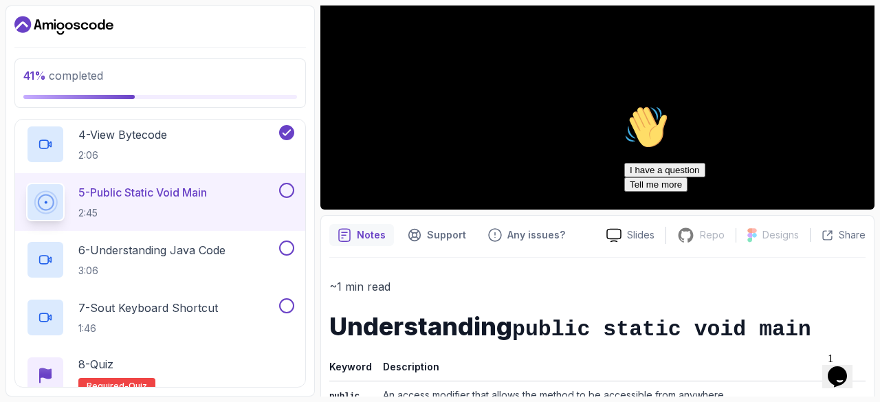
scroll to position [358, 0]
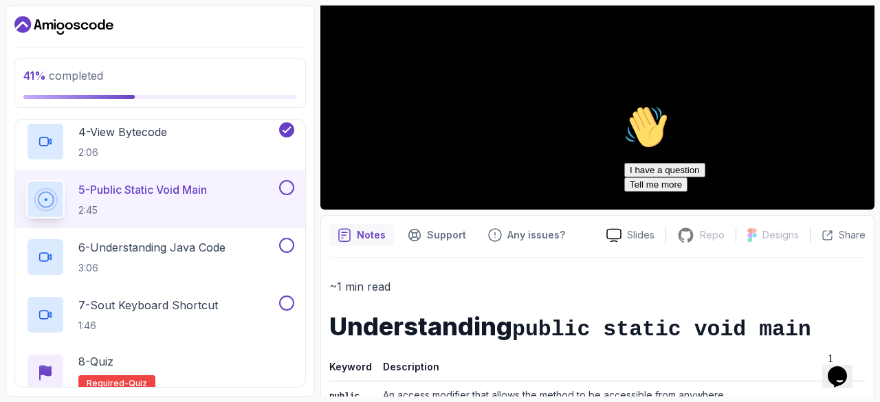
click at [624, 105] on icon "Chat attention grabber" at bounding box center [624, 105] width 0 height 0
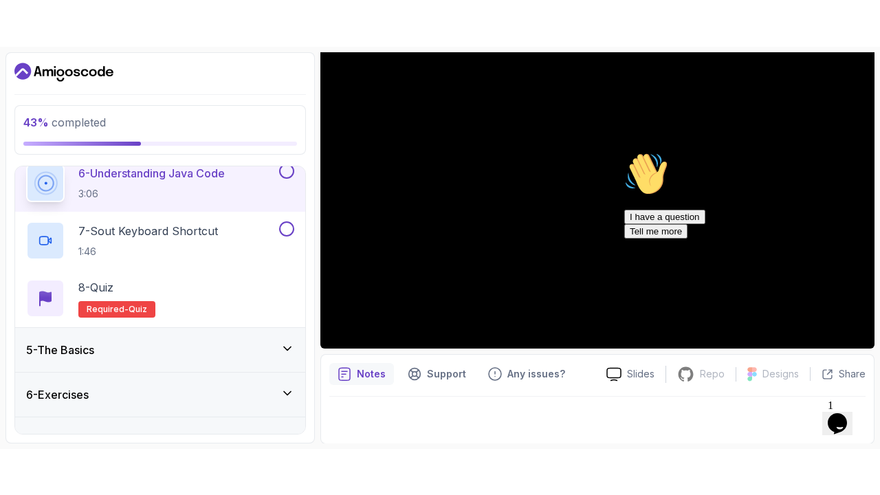
scroll to position [504, 0]
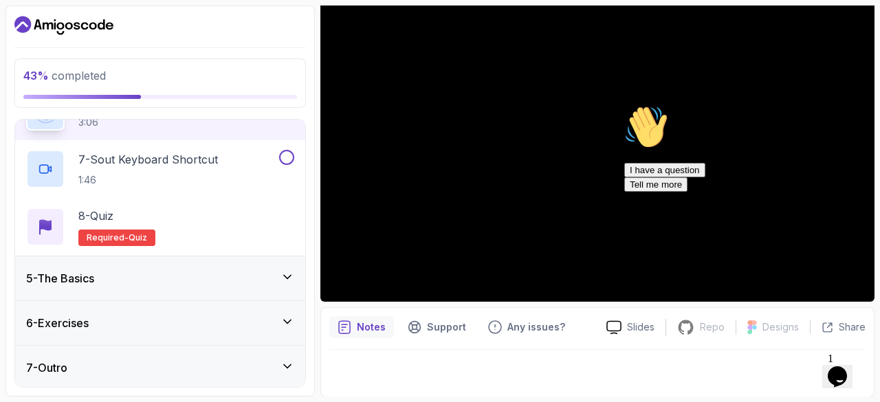
click at [624, 105] on icon "Chat attention grabber" at bounding box center [624, 105] width 0 height 0
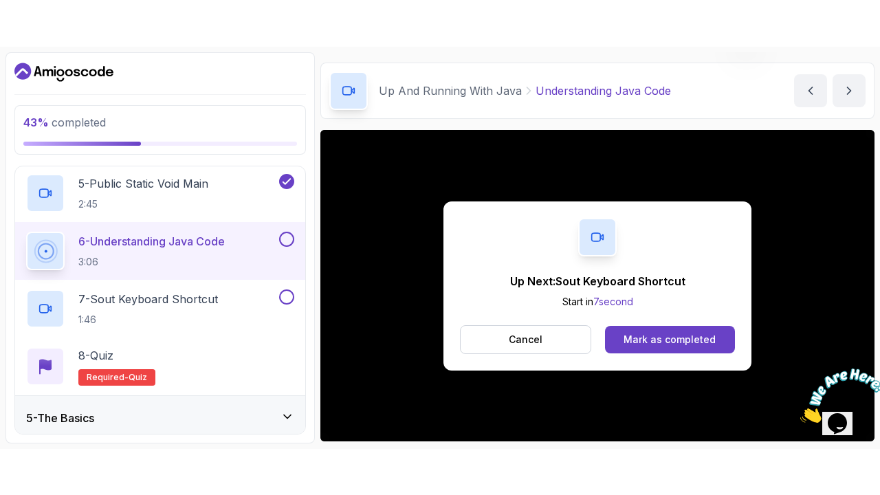
scroll to position [132, 0]
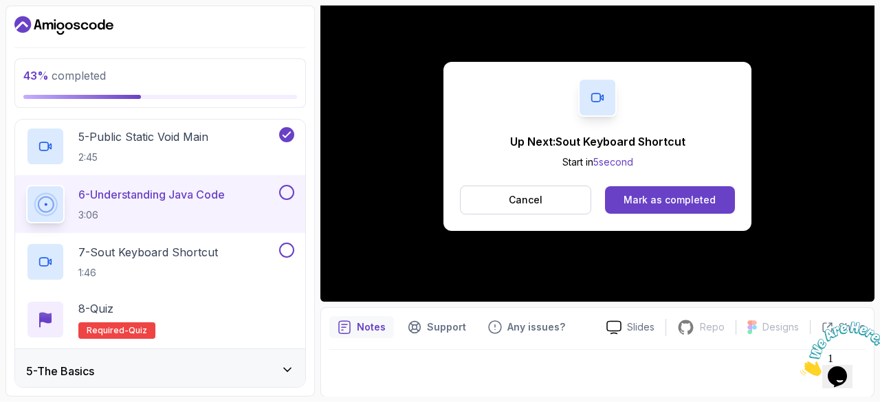
click at [675, 199] on div "Mark as completed" at bounding box center [670, 200] width 92 height 14
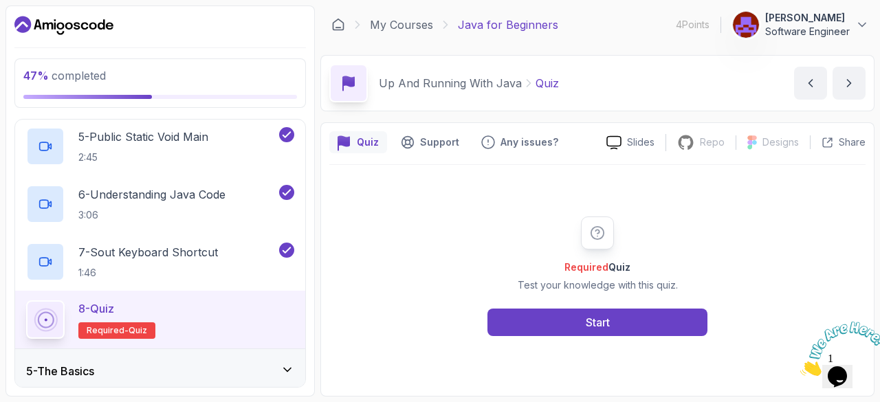
click at [601, 322] on div "Start" at bounding box center [598, 322] width 24 height 17
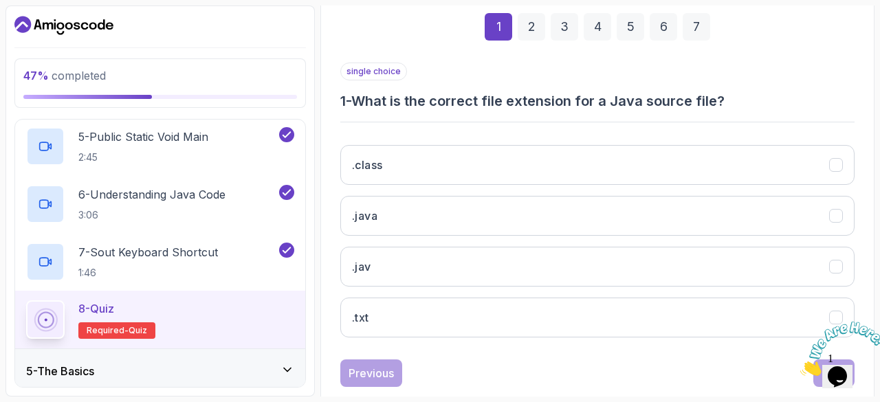
scroll to position [230, 0]
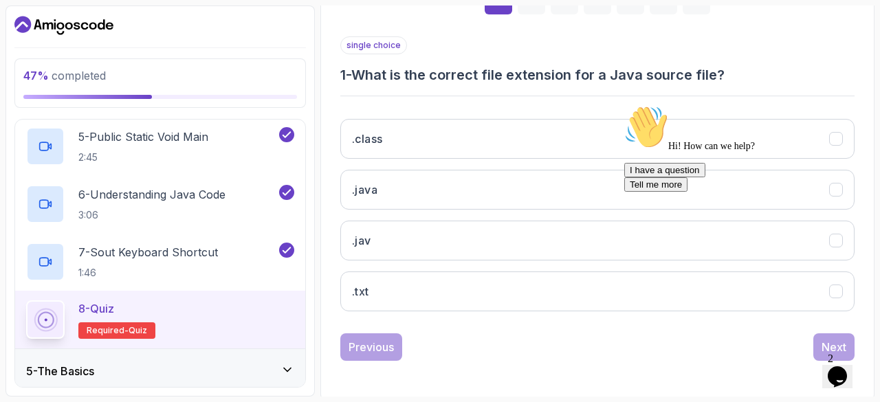
click at [383, 189] on button ".java" at bounding box center [597, 190] width 514 height 40
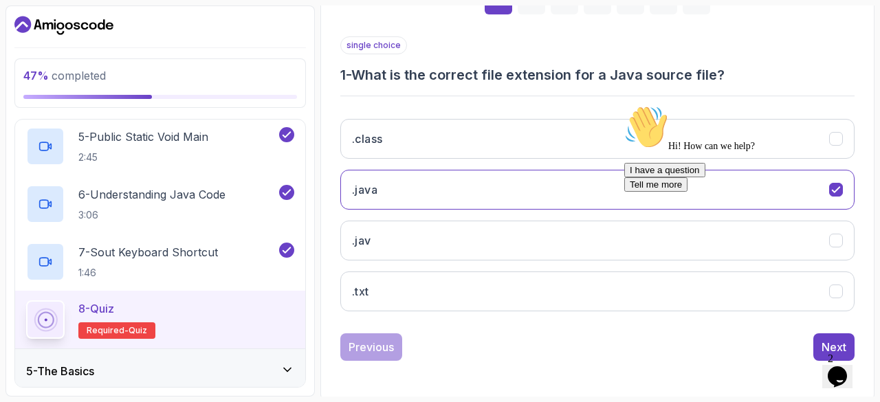
click at [827, 346] on div "Next" at bounding box center [834, 347] width 25 height 17
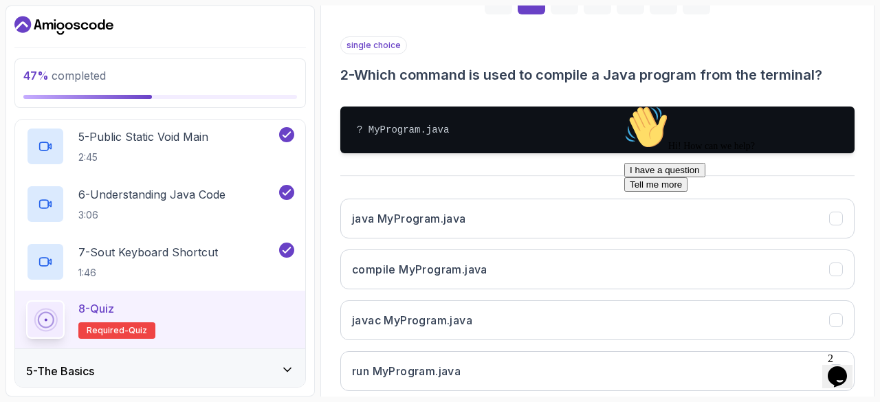
click at [624, 105] on icon "Chat attention grabber" at bounding box center [624, 105] width 0 height 0
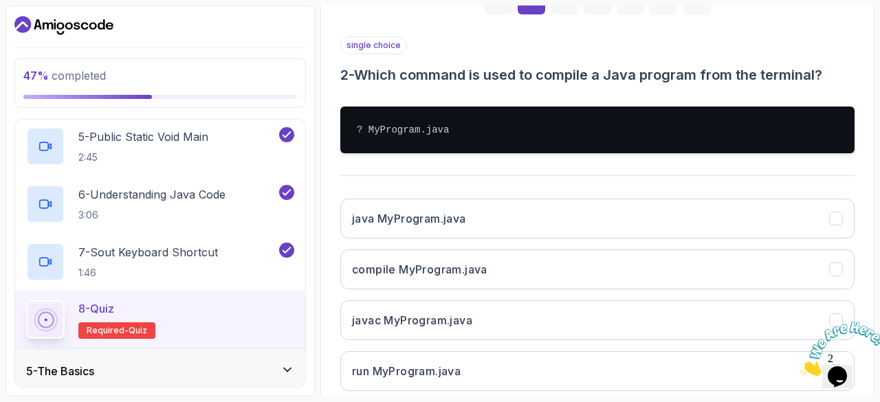
click at [800, 366] on icon "Close" at bounding box center [800, 372] width 0 height 12
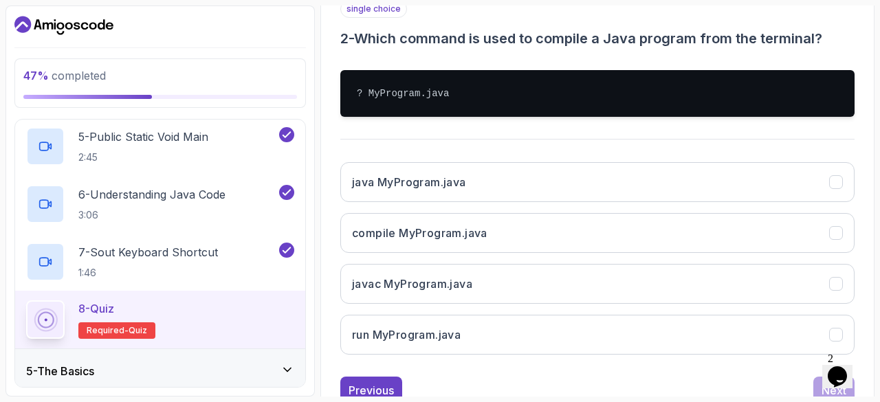
scroll to position [267, 0]
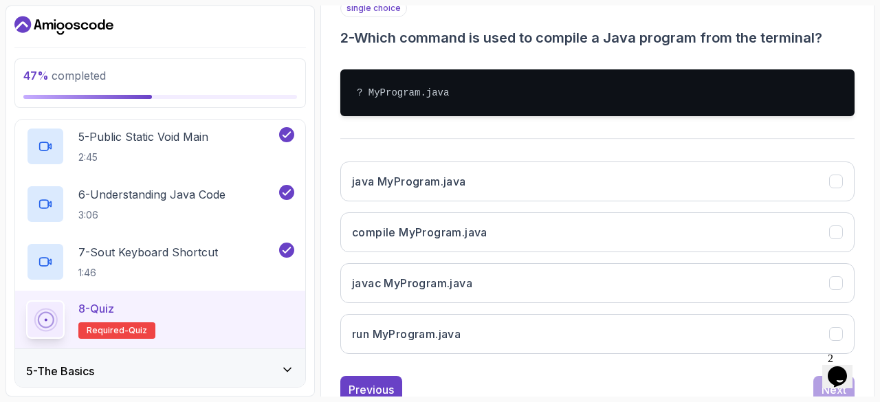
click at [555, 275] on button "javac MyProgram.java" at bounding box center [597, 283] width 514 height 40
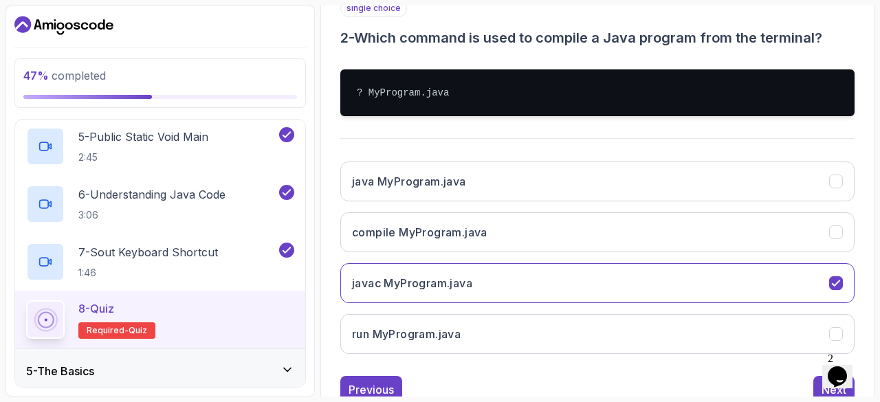
scroll to position [310, 0]
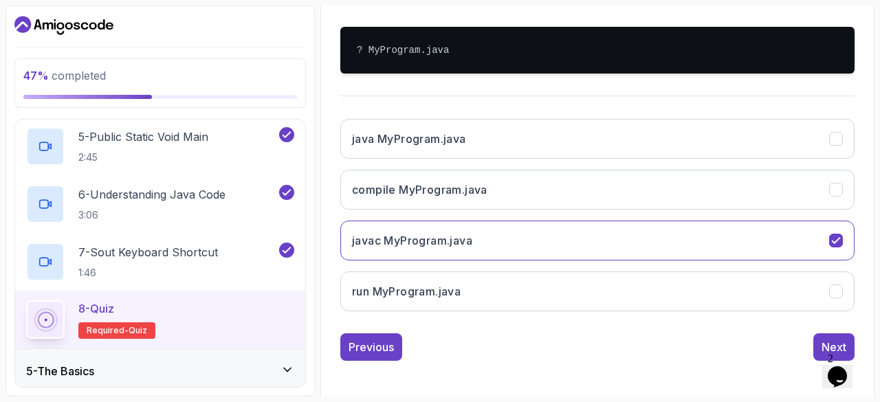
click at [825, 340] on div "Next" at bounding box center [834, 347] width 25 height 17
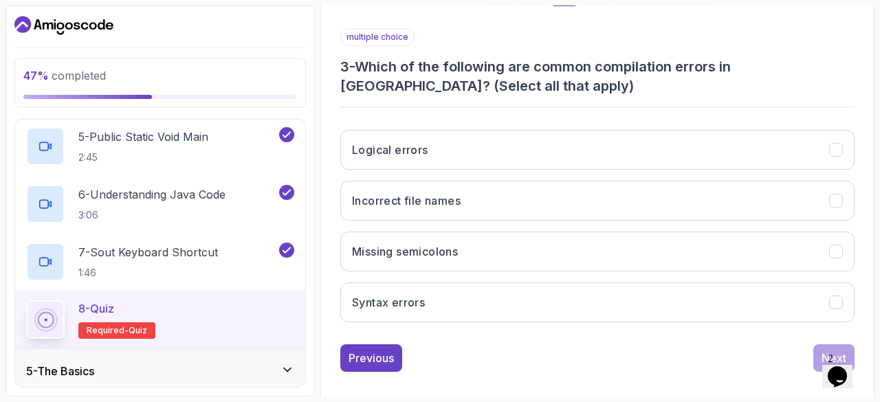
scroll to position [241, 0]
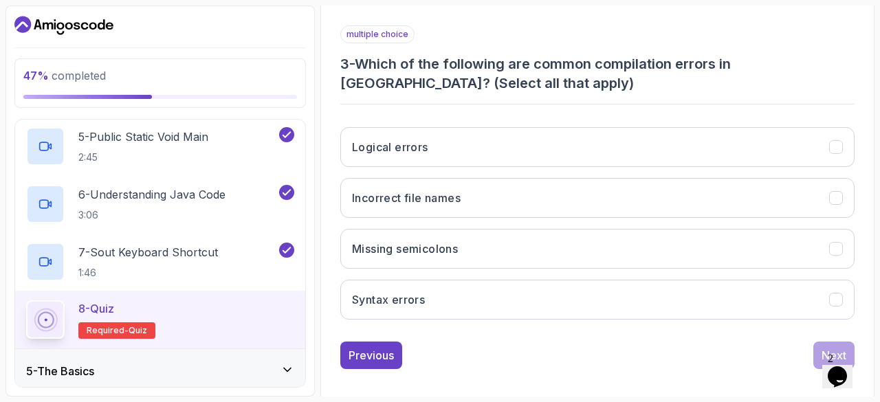
click at [493, 289] on button "Syntax errors" at bounding box center [597, 300] width 514 height 40
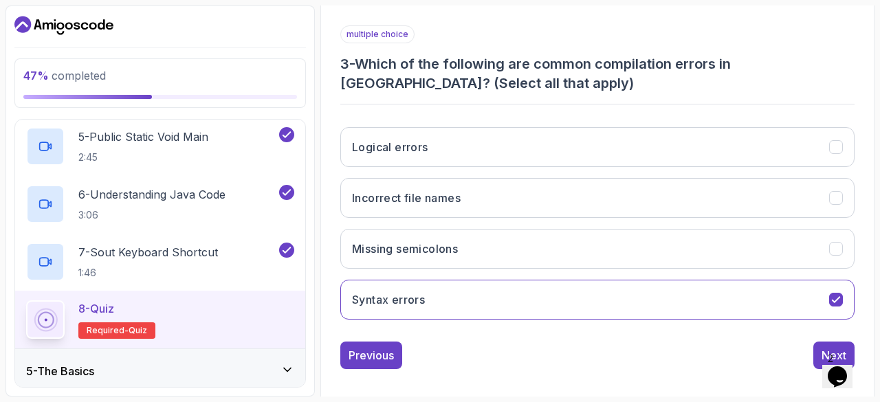
click at [466, 243] on button "Missing semicolons" at bounding box center [597, 249] width 514 height 40
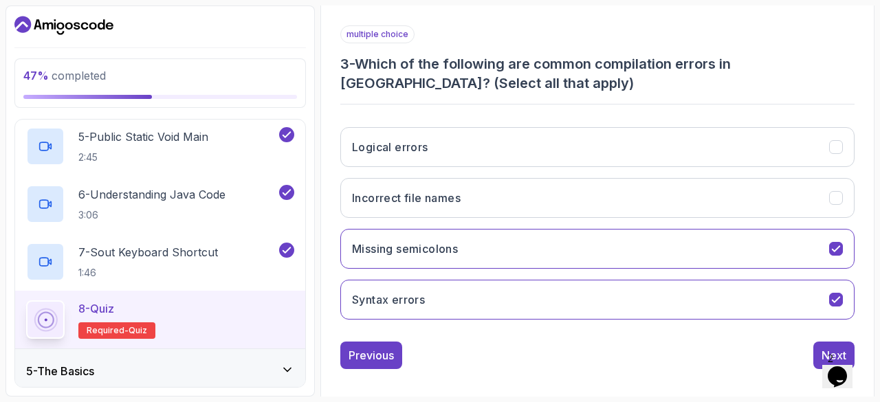
click at [821, 347] on button "Next" at bounding box center [833, 356] width 41 height 28
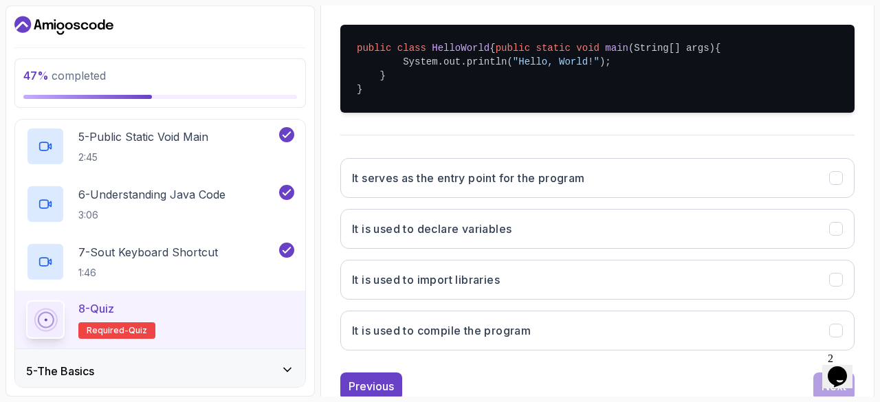
scroll to position [313, 0]
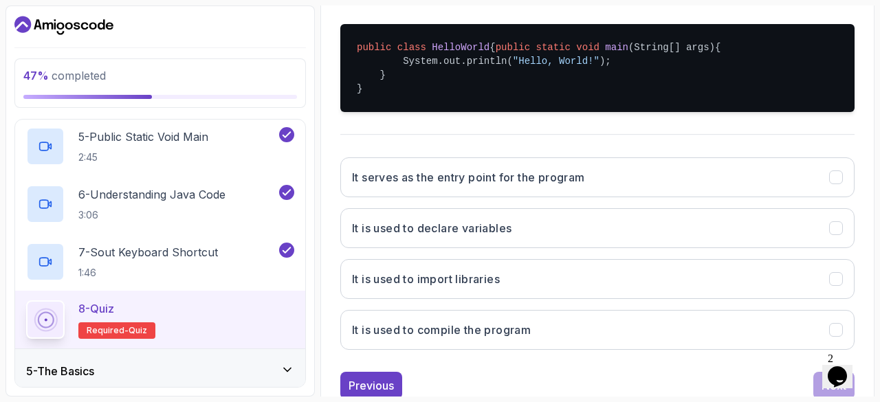
click at [575, 186] on h3 "It serves as the entry point for the program" at bounding box center [468, 177] width 233 height 17
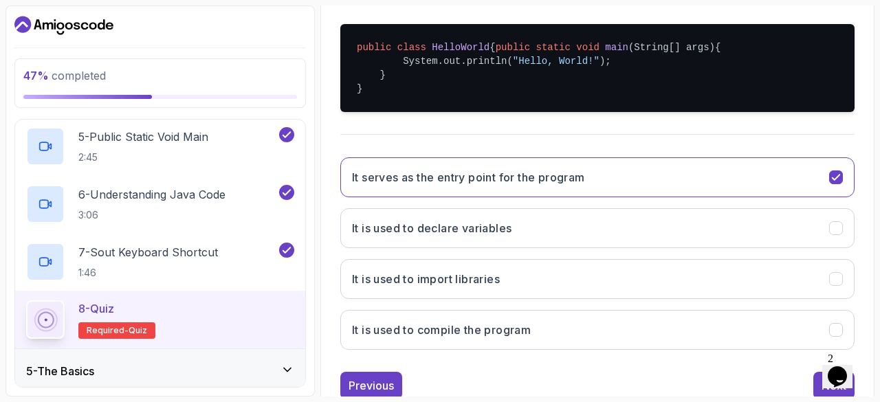
click at [504, 334] on h3 "It is used to compile the program" at bounding box center [441, 330] width 179 height 17
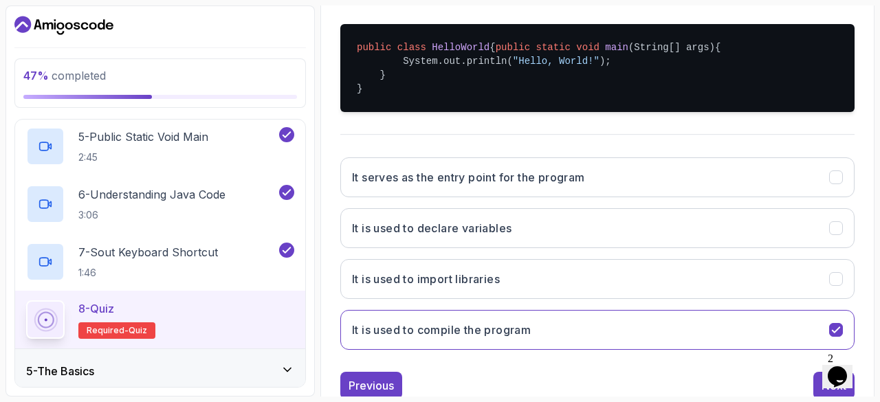
scroll to position [365, 0]
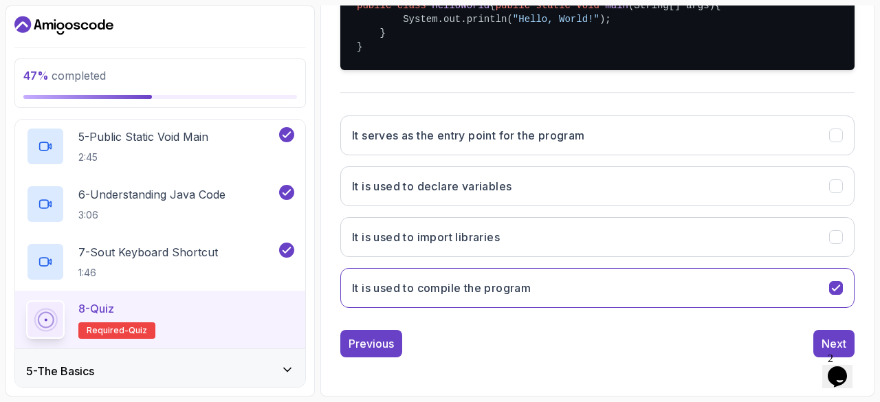
click at [822, 337] on div "Next" at bounding box center [834, 344] width 25 height 17
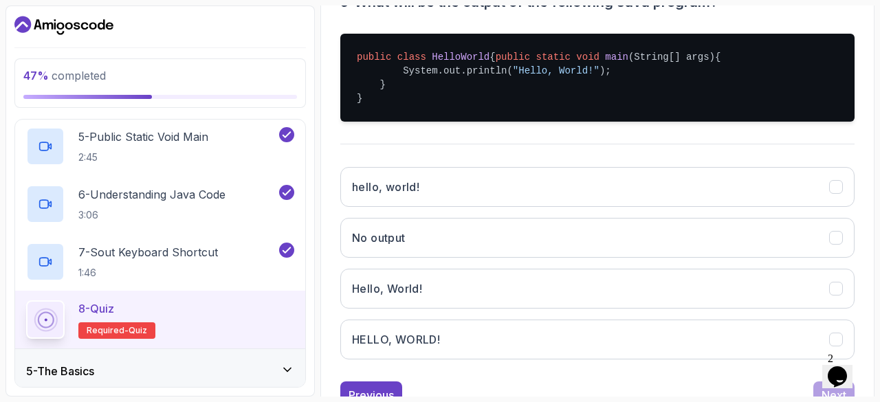
scroll to position [304, 0]
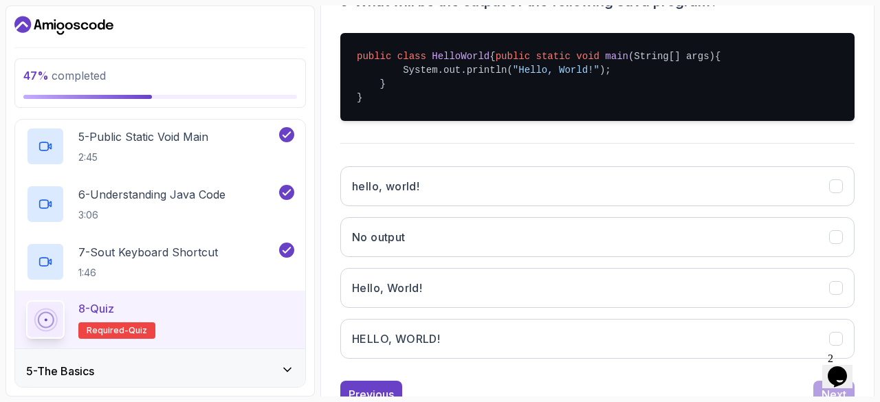
click at [626, 306] on button "Hello, World!" at bounding box center [597, 288] width 514 height 40
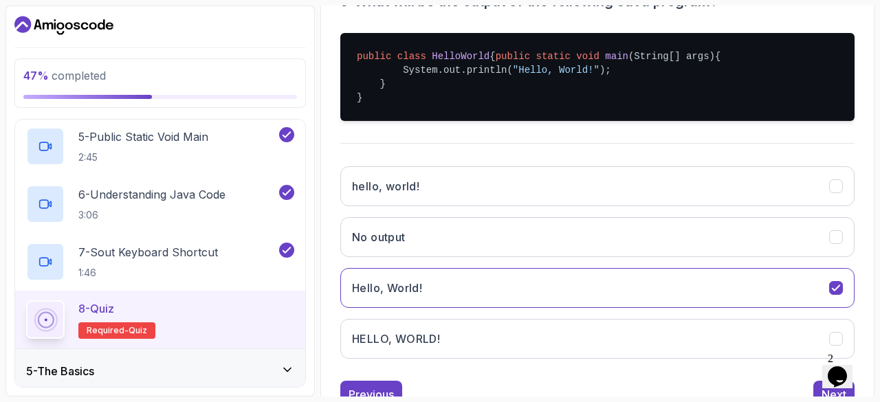
scroll to position [365, 0]
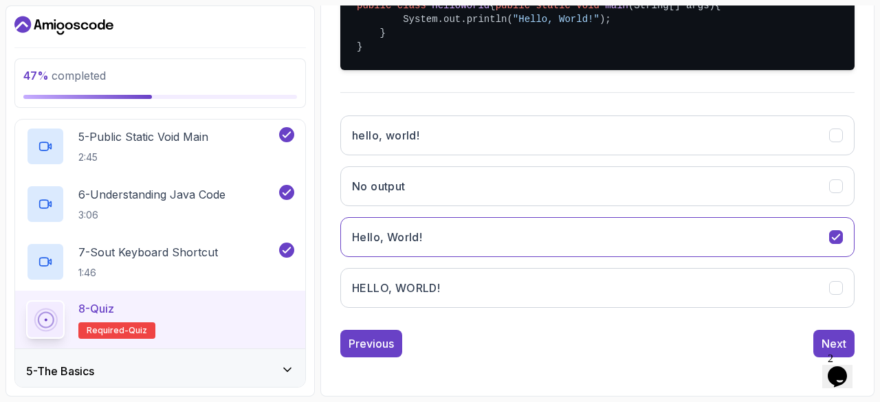
click at [822, 338] on div "Next" at bounding box center [834, 344] width 25 height 17
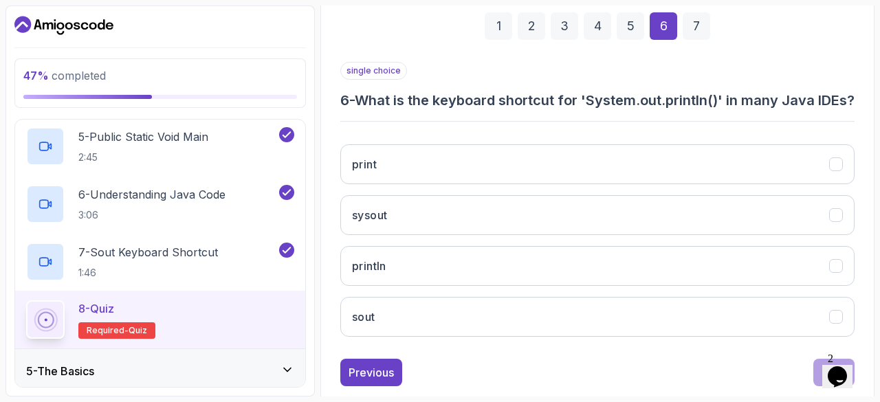
scroll to position [206, 0]
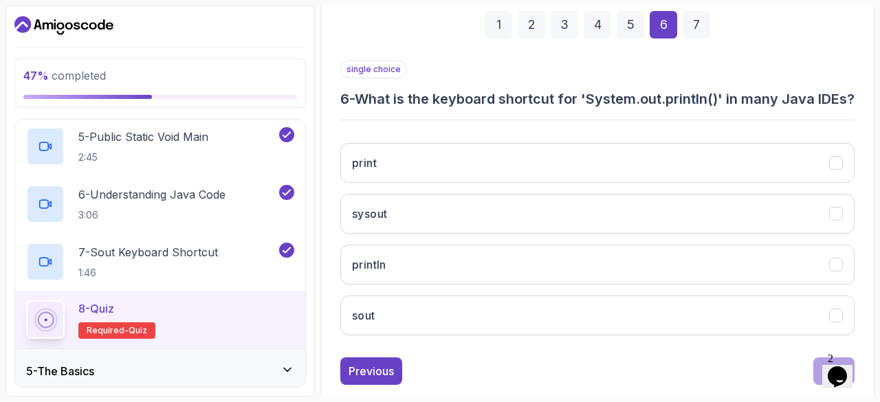
click at [518, 325] on button "sout" at bounding box center [597, 316] width 514 height 40
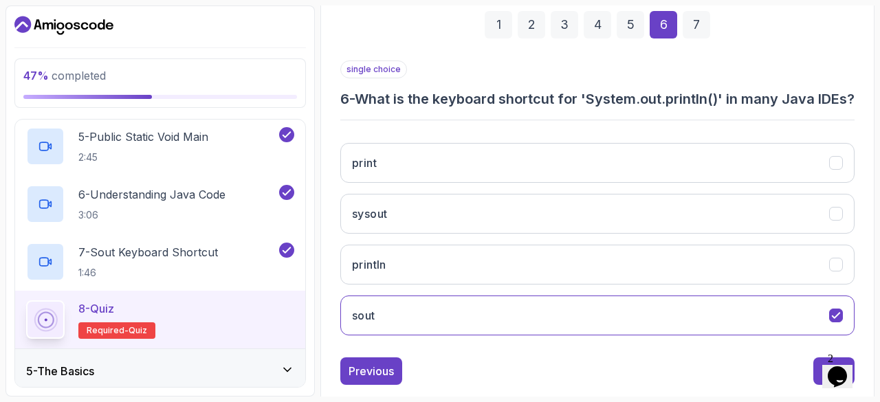
click at [820, 384] on button "Next" at bounding box center [833, 372] width 41 height 28
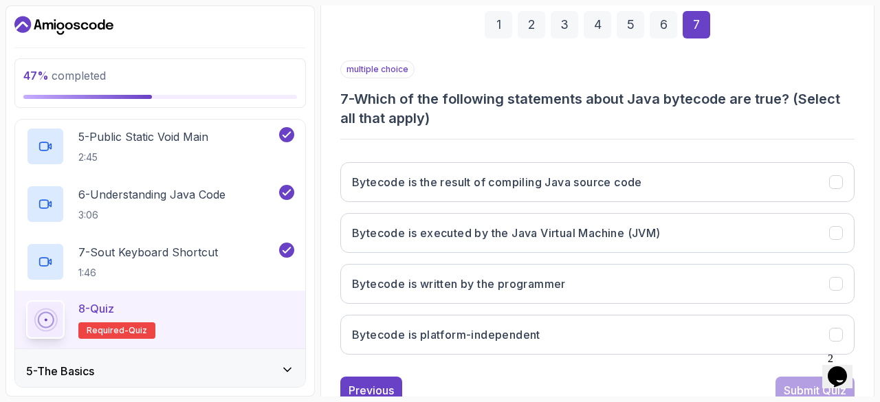
click at [655, 236] on h3 "Bytecode is executed by the Java Virtual Machine (JVM)" at bounding box center [506, 233] width 309 height 17
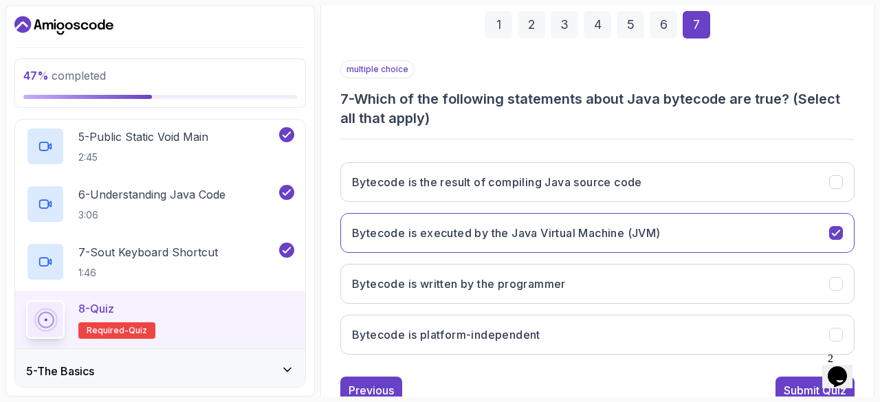
click at [796, 391] on div "Submit Quiz" at bounding box center [815, 390] width 63 height 17
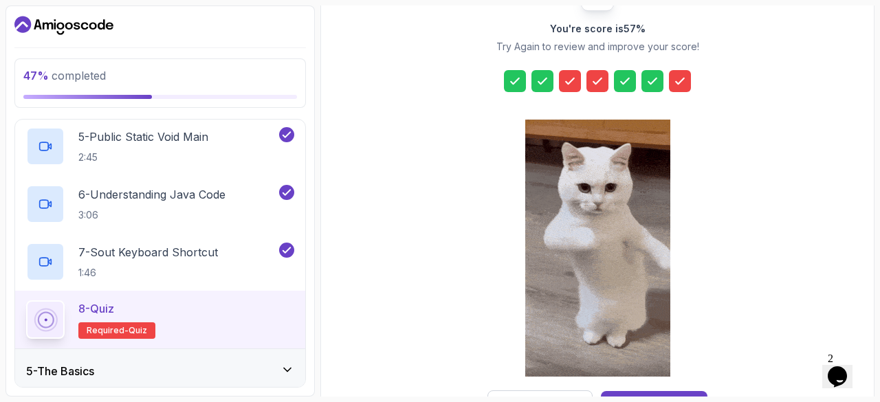
scroll to position [255, 0]
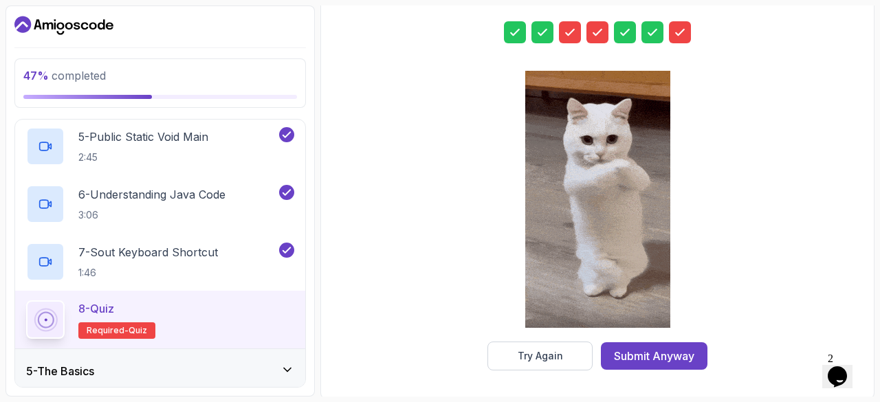
click at [661, 349] on div "Submit Anyway" at bounding box center [654, 356] width 80 height 17
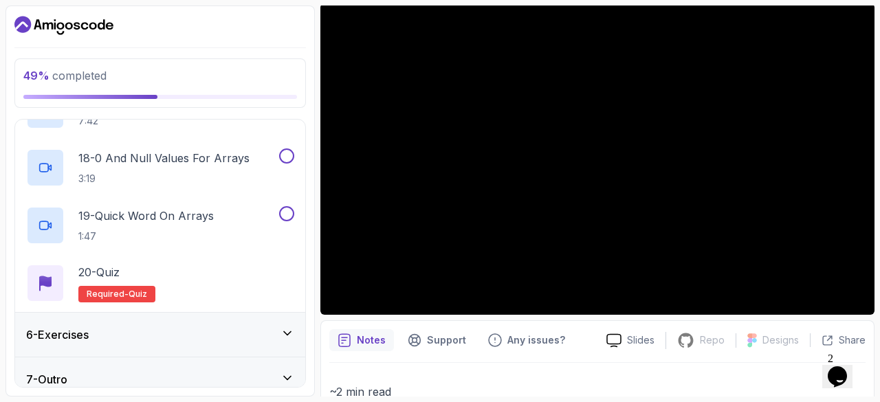
scroll to position [1196, 0]
